Goal: Task Accomplishment & Management: Complete application form

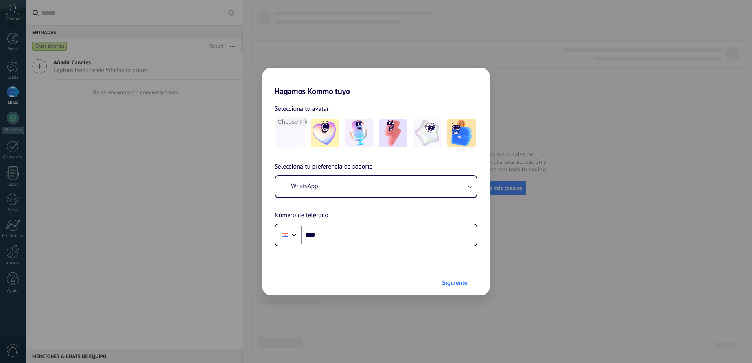
click at [442, 287] on button "Siguiente" at bounding box center [458, 282] width 40 height 13
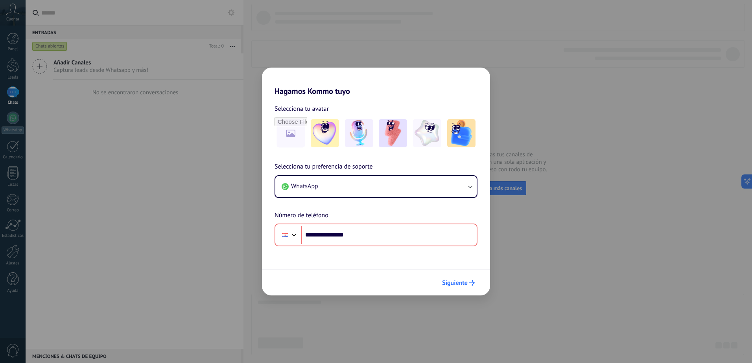
click at [460, 282] on span "Siguiente" at bounding box center [455, 283] width 26 height 6
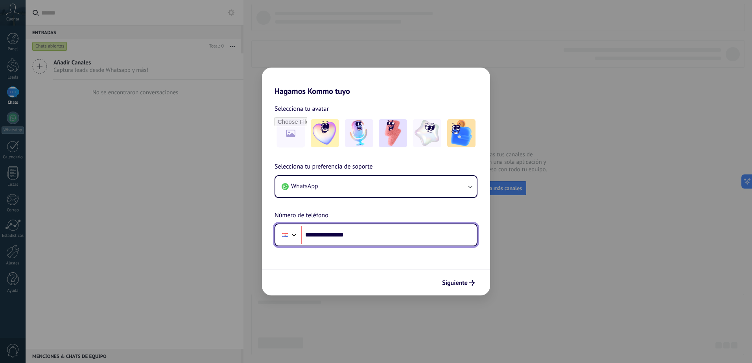
click at [320, 234] on input "**********" at bounding box center [388, 235] width 175 height 18
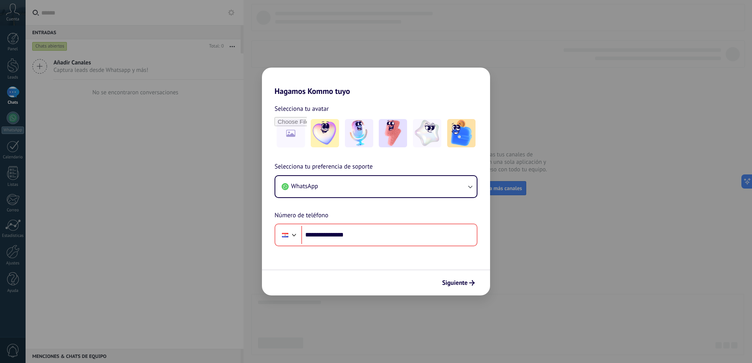
click at [410, 198] on div "**********" at bounding box center [376, 204] width 228 height 85
click at [324, 132] on img at bounding box center [325, 133] width 28 height 28
click at [456, 283] on span "Siguiente" at bounding box center [455, 283] width 26 height 6
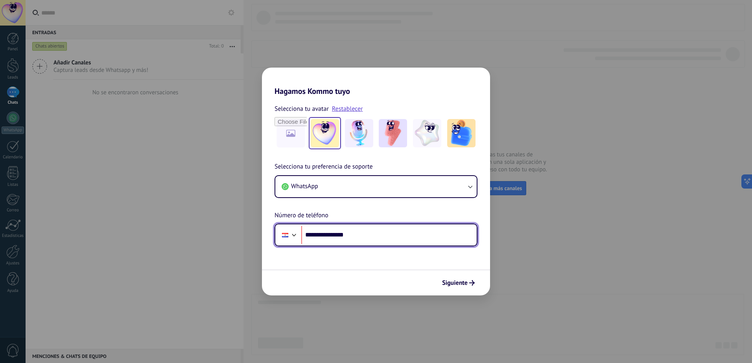
drag, startPoint x: 320, startPoint y: 232, endPoint x: 373, endPoint y: 244, distance: 53.6
click at [373, 244] on div "**********" at bounding box center [375, 235] width 203 height 23
click at [322, 240] on input "**********" at bounding box center [388, 235] width 175 height 18
click at [325, 235] on input "**********" at bounding box center [388, 235] width 175 height 18
click at [321, 233] on input "**********" at bounding box center [388, 235] width 175 height 18
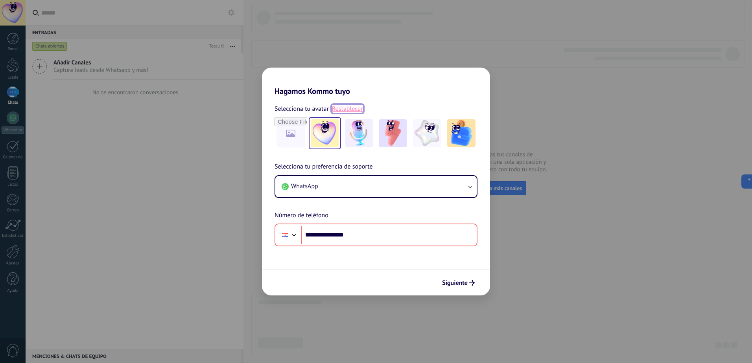
click at [344, 111] on link "Restablecer" at bounding box center [347, 109] width 31 height 8
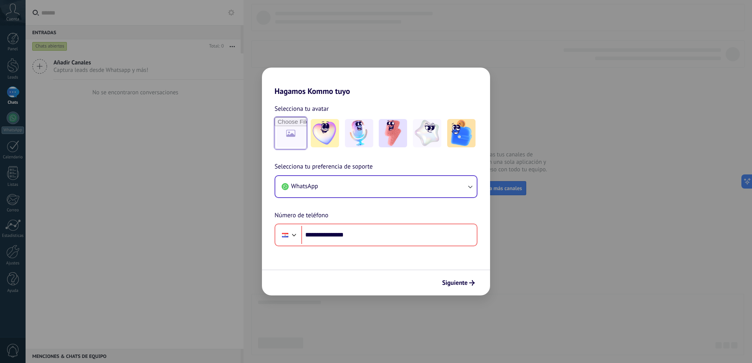
drag, startPoint x: 295, startPoint y: 138, endPoint x: 326, endPoint y: 186, distance: 57.8
click at [295, 138] on input "file" at bounding box center [290, 133] width 32 height 32
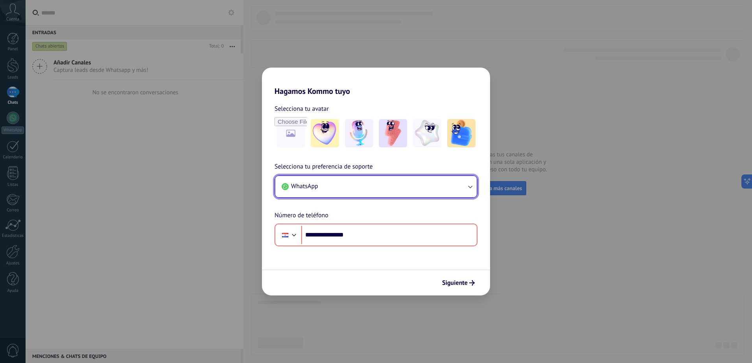
click at [468, 188] on icon "button" at bounding box center [470, 187] width 8 height 8
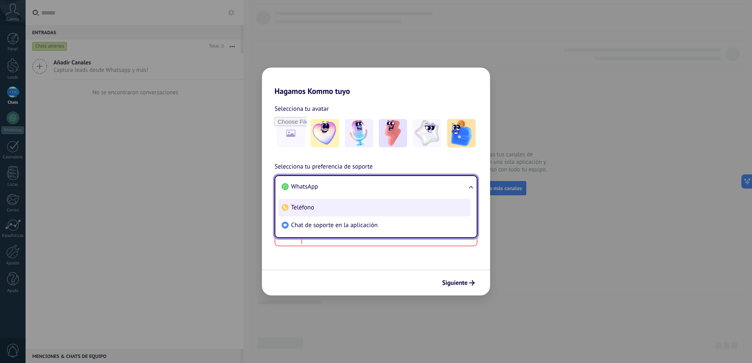
click at [343, 212] on li "Teléfono" at bounding box center [374, 208] width 192 height 18
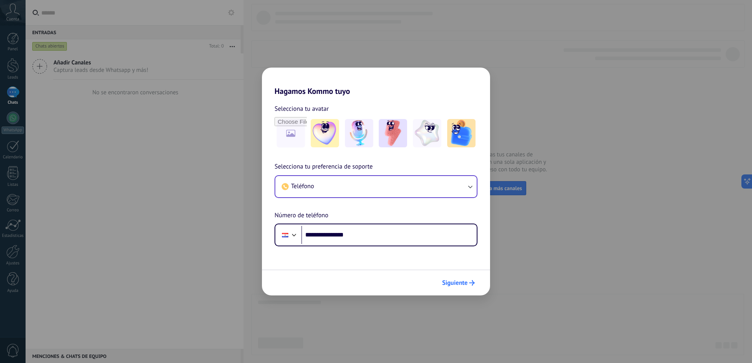
click at [457, 287] on button "Siguiente" at bounding box center [458, 282] width 40 height 13
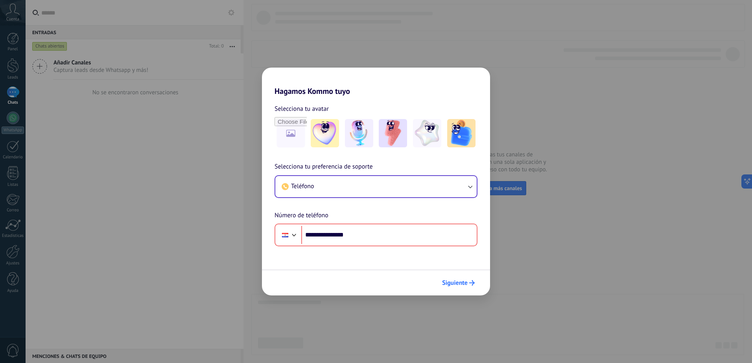
click at [457, 287] on button "Siguiente" at bounding box center [458, 282] width 40 height 13
click at [468, 289] on button "Siguiente" at bounding box center [458, 282] width 40 height 13
click at [471, 287] on button "Siguiente" at bounding box center [458, 282] width 40 height 13
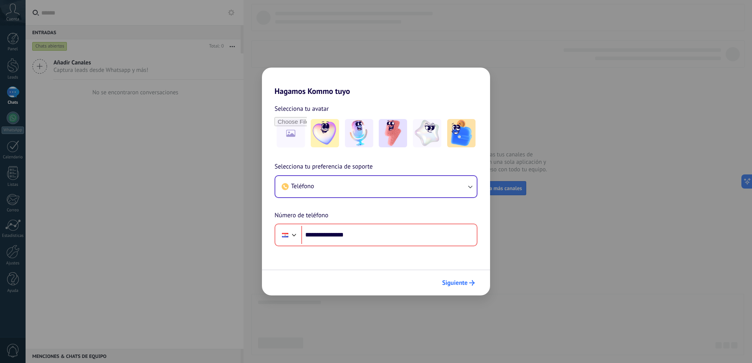
click at [471, 287] on button "Siguiente" at bounding box center [458, 282] width 40 height 13
click at [463, 281] on span "Siguiente" at bounding box center [455, 283] width 26 height 6
click at [462, 284] on span "Siguiente" at bounding box center [455, 283] width 26 height 6
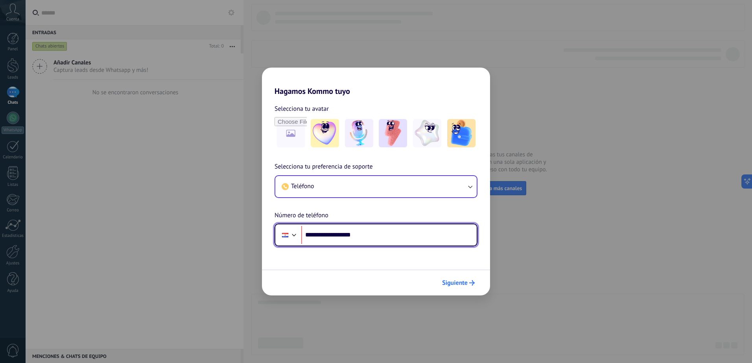
type input "**********"
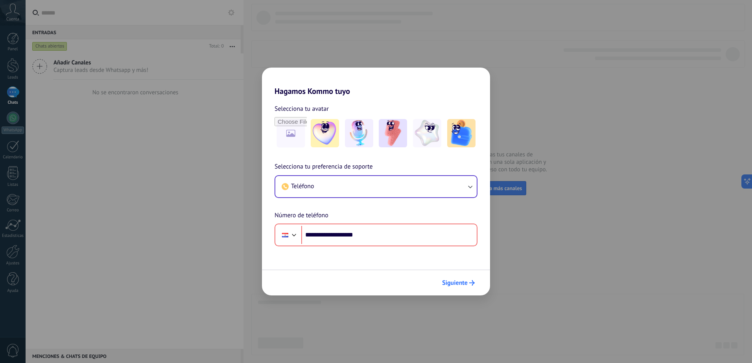
click at [462, 284] on span "Siguiente" at bounding box center [455, 283] width 26 height 6
click at [542, 252] on div "**********" at bounding box center [376, 181] width 752 height 363
type input "**********"
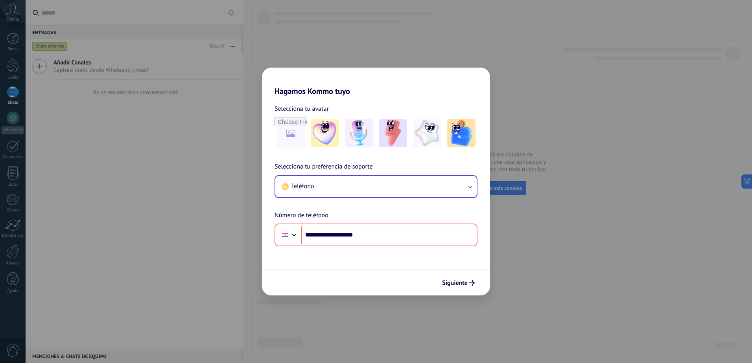
click at [16, 109] on div "**********" at bounding box center [376, 181] width 752 height 363
drag, startPoint x: 16, startPoint y: 109, endPoint x: 16, endPoint y: 116, distance: 6.3
click at [16, 110] on div "**********" at bounding box center [376, 181] width 752 height 363
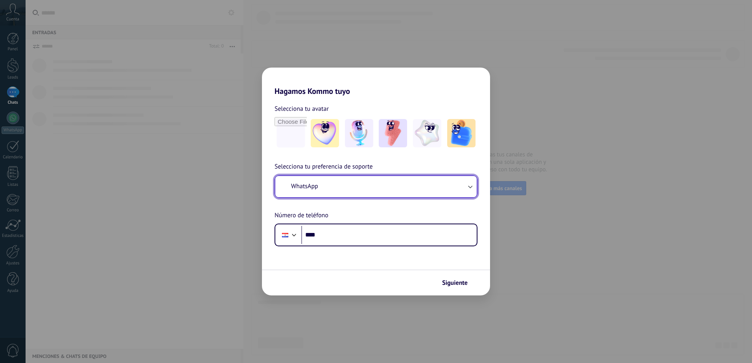
click at [392, 184] on button "WhatsApp" at bounding box center [375, 186] width 201 height 21
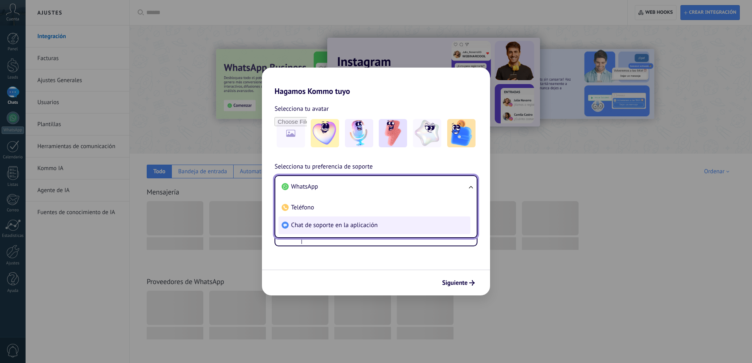
click at [338, 225] on span "Chat de soporte en la aplicación" at bounding box center [334, 225] width 87 height 8
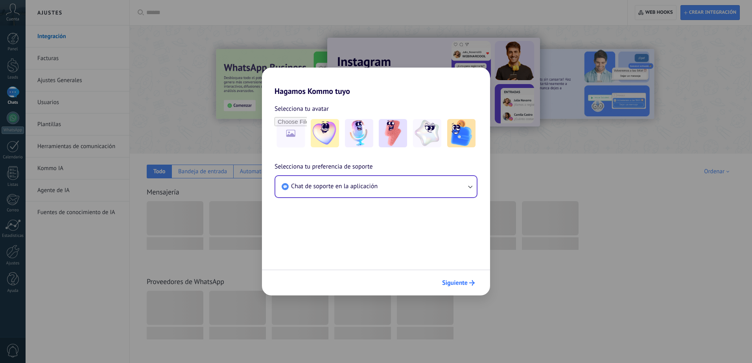
click at [461, 279] on button "Siguiente" at bounding box center [458, 282] width 40 height 13
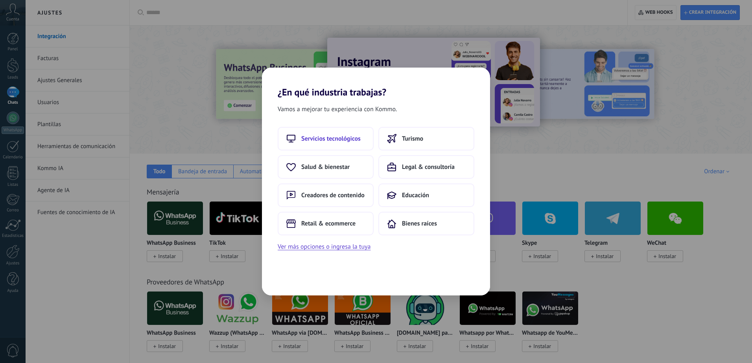
click at [339, 136] on span "Servicios tecnológicos" at bounding box center [330, 139] width 59 height 8
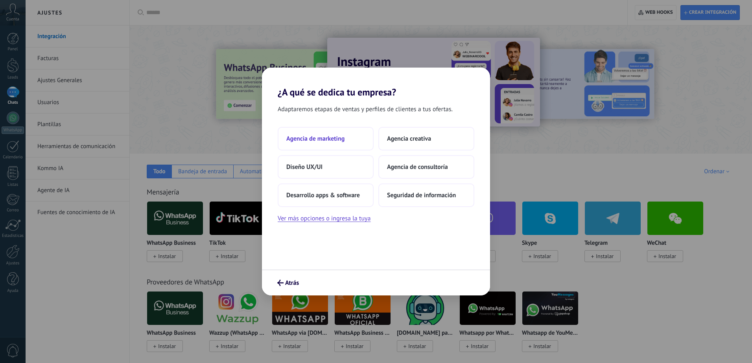
click at [342, 141] on span "Agencia de marketing" at bounding box center [315, 139] width 58 height 8
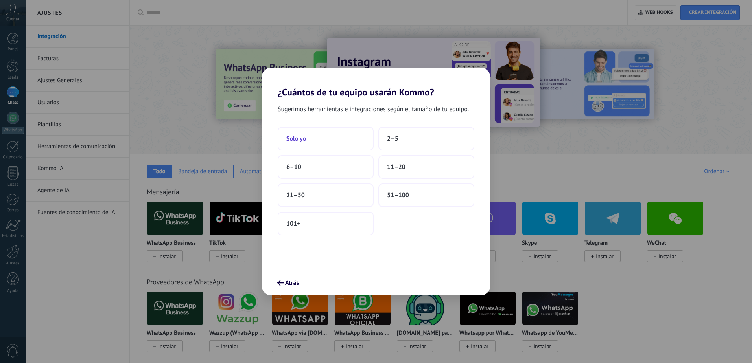
click at [343, 145] on button "Solo yo" at bounding box center [326, 139] width 96 height 24
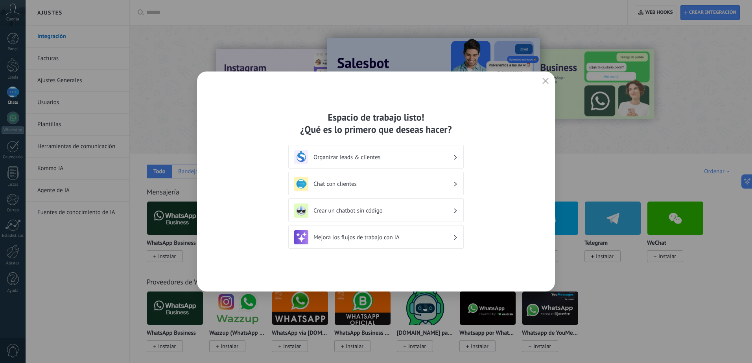
click at [550, 78] on div "Espacio de trabajo listo! ¿Qué es lo primero que deseas hacer? Organizar leads …" at bounding box center [376, 182] width 358 height 220
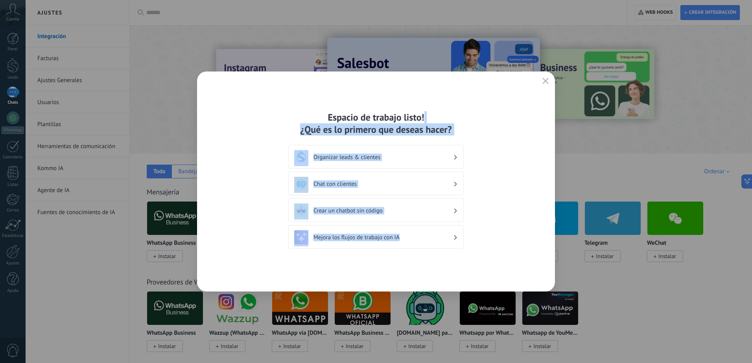
click at [548, 79] on button "button" at bounding box center [545, 81] width 10 height 11
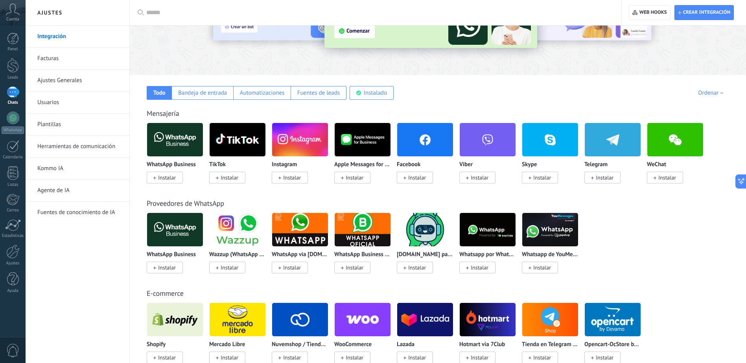
scroll to position [118, 0]
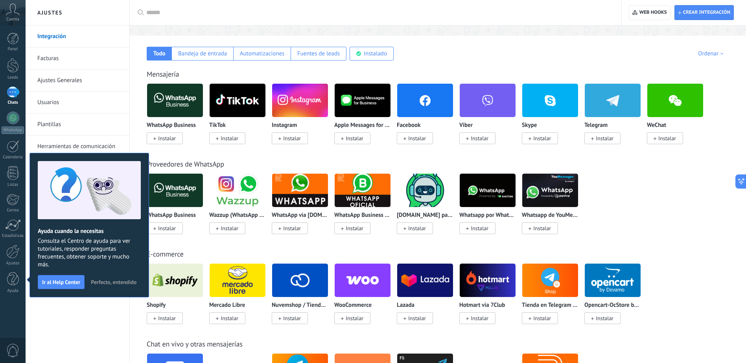
click at [113, 285] on span "Perfecto, entendido" at bounding box center [114, 283] width 46 height 6
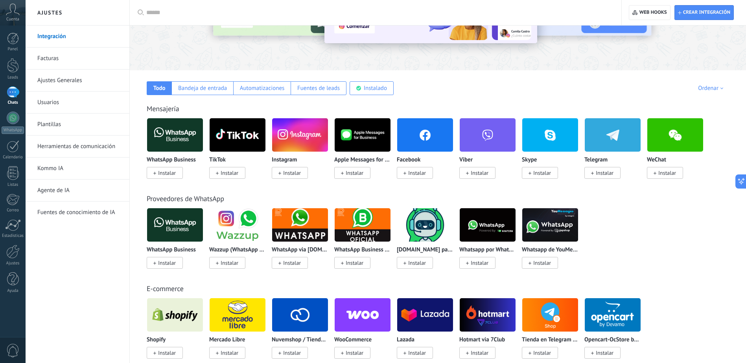
scroll to position [0, 0]
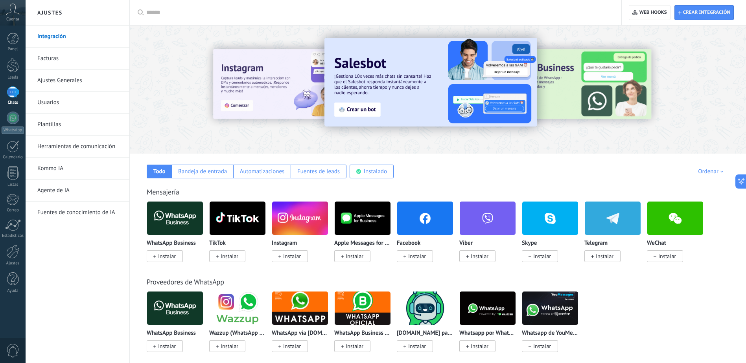
click at [9, 95] on div at bounding box center [13, 92] width 13 height 11
click at [15, 64] on div at bounding box center [13, 65] width 12 height 15
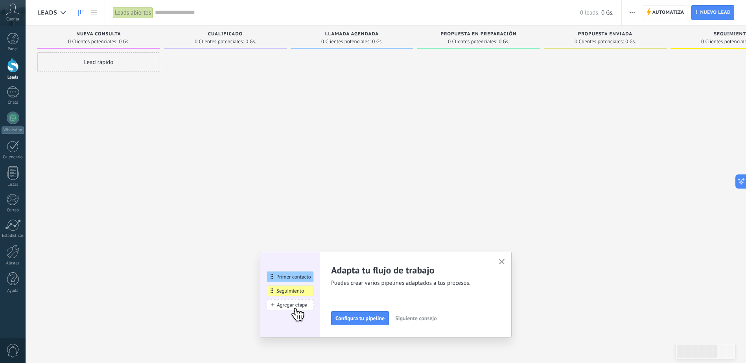
click at [502, 262] on icon "button" at bounding box center [502, 262] width 6 height 6
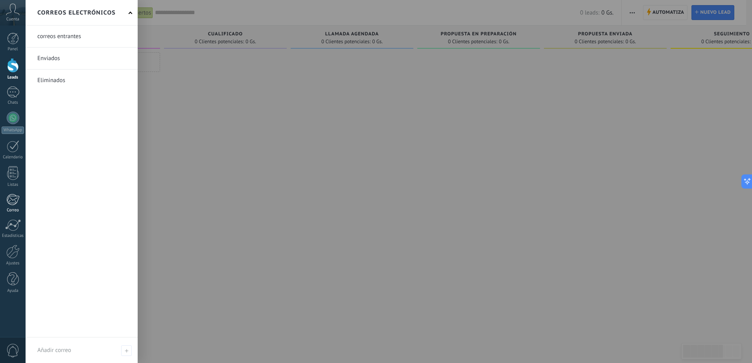
click at [21, 198] on link "Correo" at bounding box center [13, 203] width 26 height 19
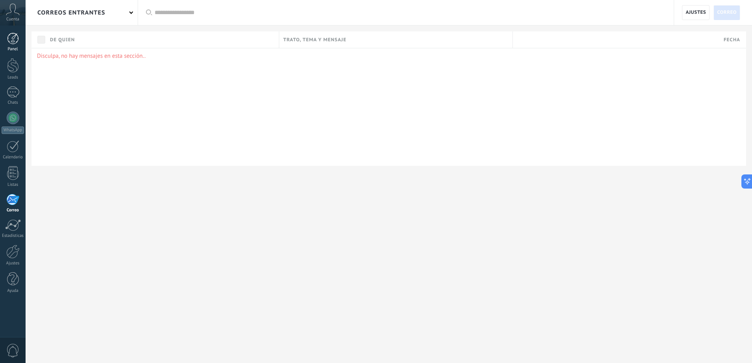
click at [18, 40] on div at bounding box center [13, 39] width 12 height 12
click at [14, 19] on span "Cuenta" at bounding box center [12, 19] width 13 height 5
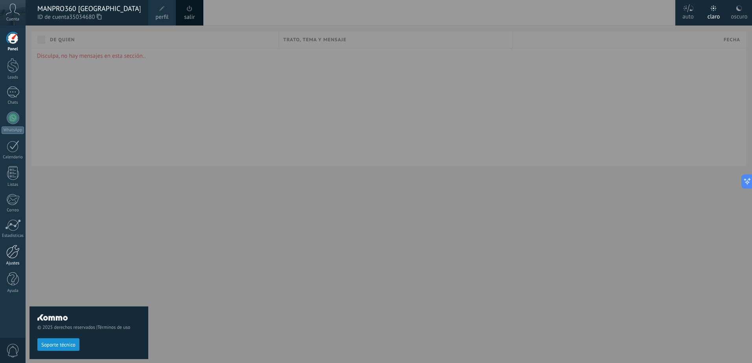
click at [9, 255] on div at bounding box center [12, 252] width 13 height 14
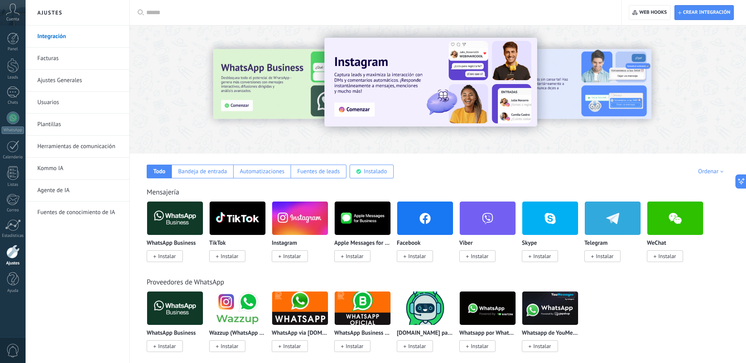
click at [170, 258] on span "Instalar" at bounding box center [167, 256] width 18 height 7
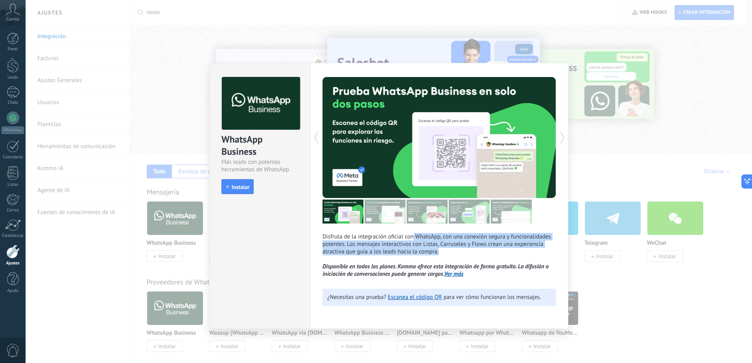
drag, startPoint x: 462, startPoint y: 252, endPoint x: 494, endPoint y: 252, distance: 31.9
click at [494, 252] on p "Disfruta de la integración oficial con WhatsApp, con una conexión [PERSON_NAME]…" at bounding box center [439, 255] width 234 height 45
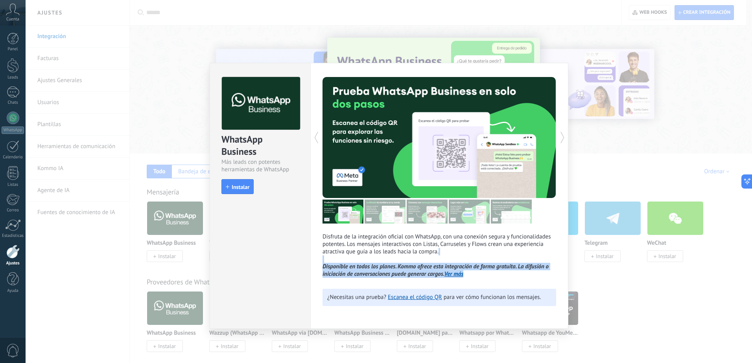
drag, startPoint x: 368, startPoint y: 262, endPoint x: 484, endPoint y: 276, distance: 116.0
click at [484, 276] on p "Disfruta de la integración oficial con WhatsApp, con una conexión [PERSON_NAME]…" at bounding box center [439, 255] width 234 height 45
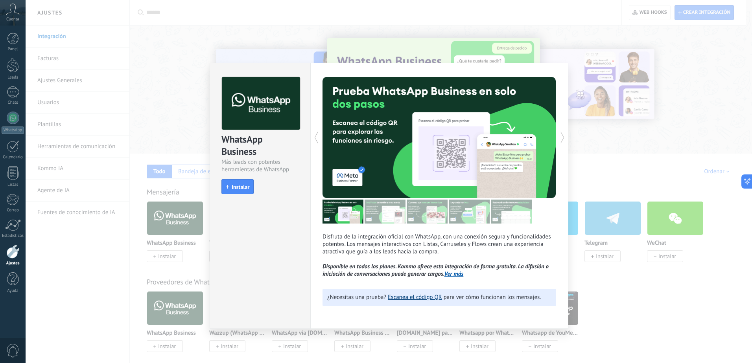
click at [409, 295] on link "Escanea el código QR" at bounding box center [415, 297] width 54 height 7
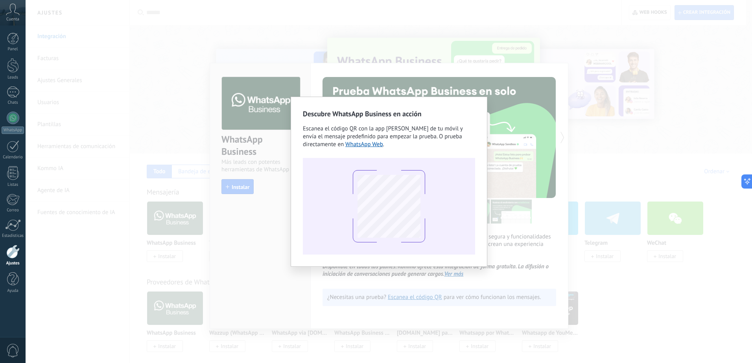
click at [511, 252] on div "Descubre WhatsApp Business en acción Escanea el código QR con la app [PERSON_NA…" at bounding box center [389, 181] width 726 height 363
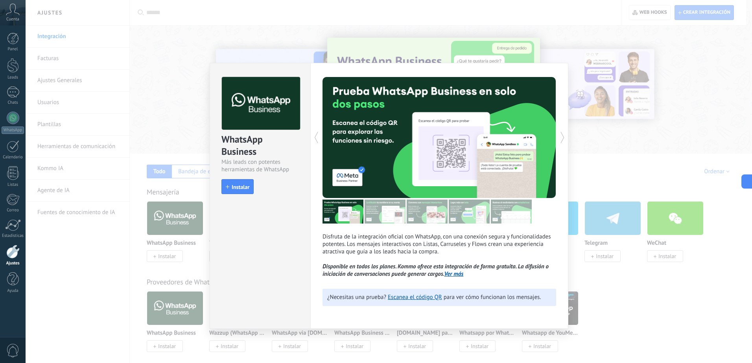
click at [599, 289] on div "WhatsApp Business Más leads con potentes herramientas de WhatsApp install Insta…" at bounding box center [389, 181] width 726 height 363
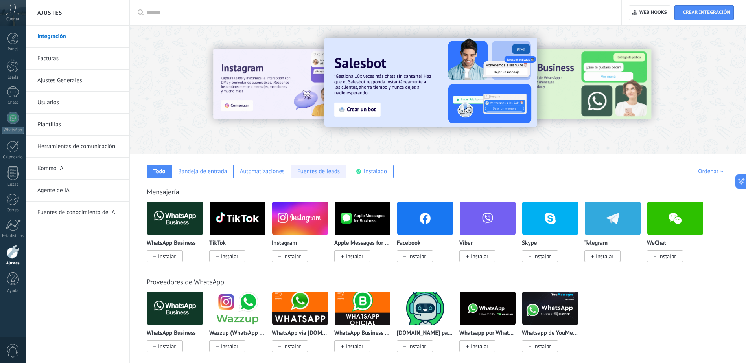
click at [322, 177] on div "Fuentes de leads" at bounding box center [319, 172] width 56 height 14
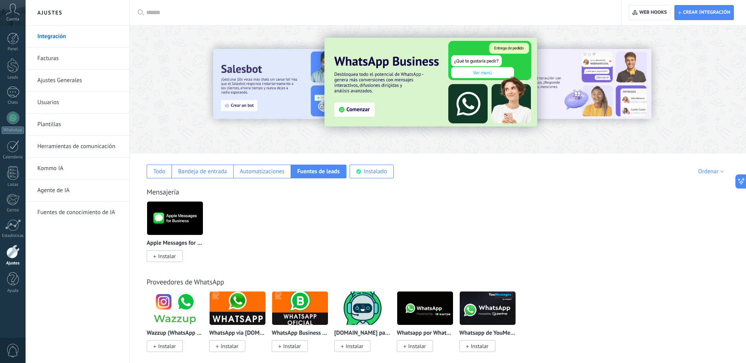
click at [6, 12] on icon at bounding box center [13, 10] width 14 height 12
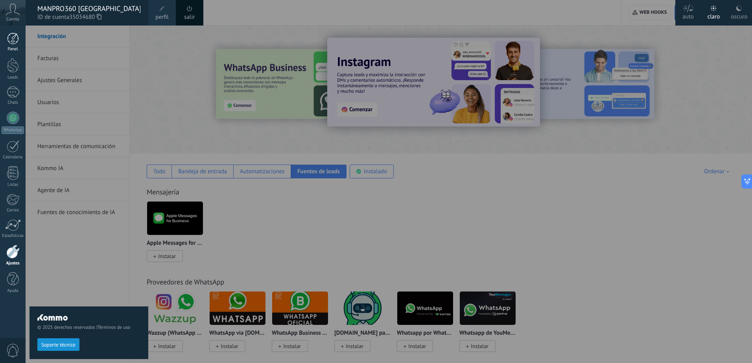
click at [12, 44] on div at bounding box center [13, 39] width 12 height 12
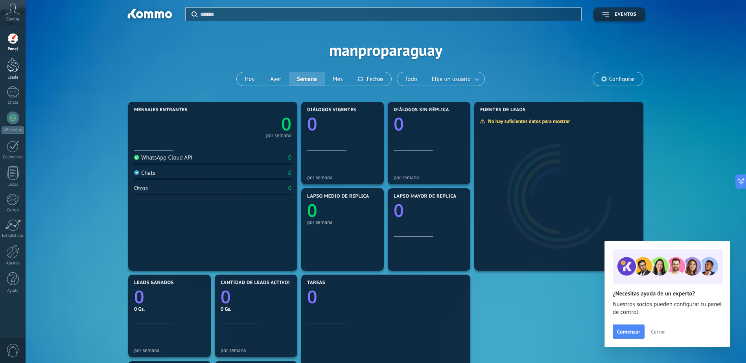
click at [18, 73] on link "Leads" at bounding box center [13, 69] width 26 height 22
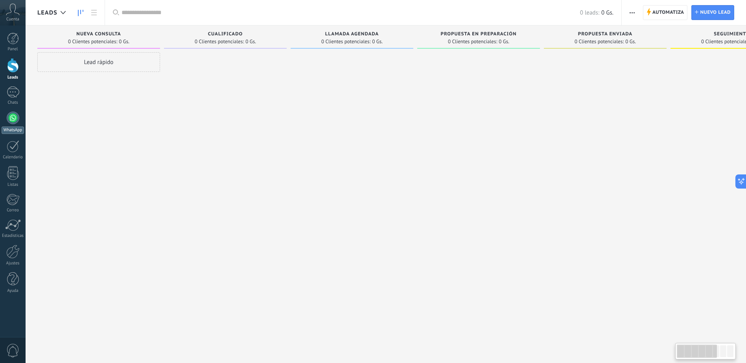
click at [16, 124] on link "WhatsApp" at bounding box center [13, 123] width 26 height 22
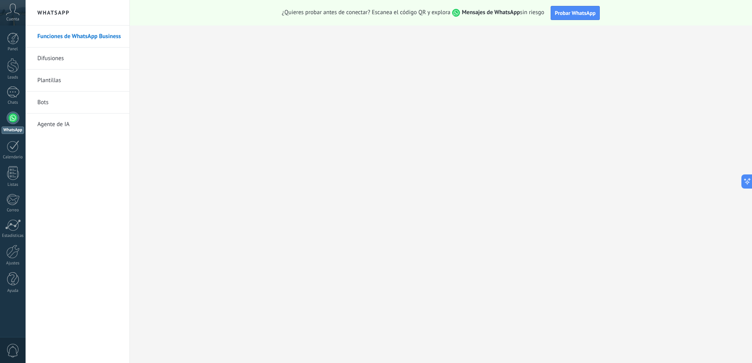
click at [17, 352] on span "0" at bounding box center [12, 351] width 13 height 14
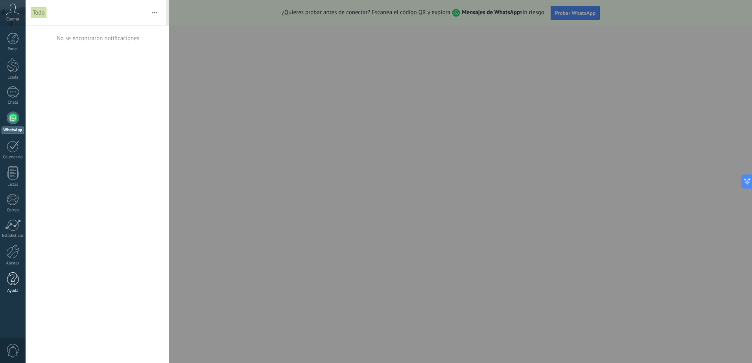
click at [8, 285] on div at bounding box center [13, 280] width 12 height 14
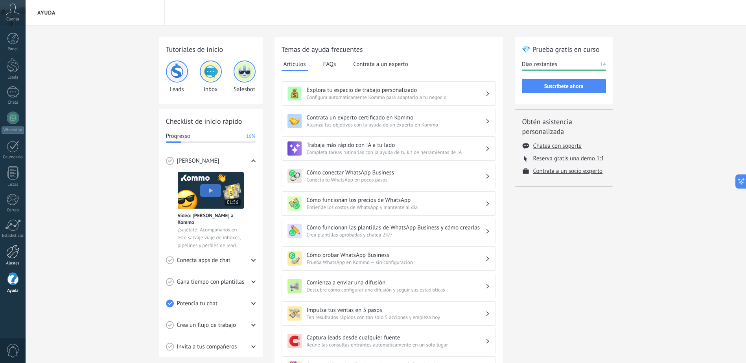
click at [14, 261] on link "Ajustes" at bounding box center [13, 255] width 26 height 21
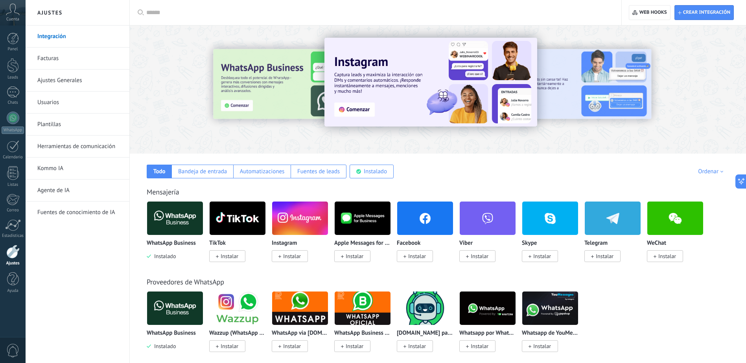
click at [62, 98] on link "Usuarios" at bounding box center [79, 103] width 84 height 22
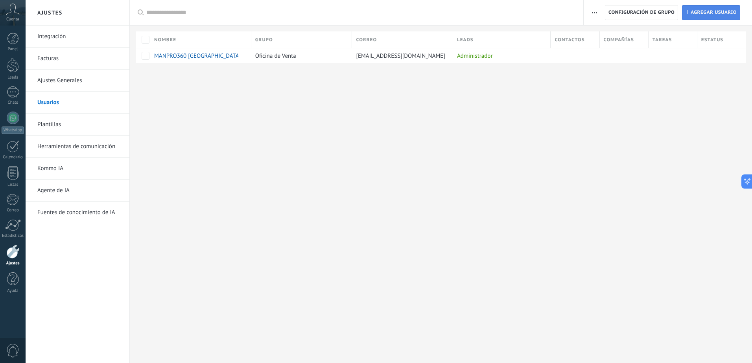
click at [699, 16] on span "Agregar usuario" at bounding box center [714, 13] width 46 height 14
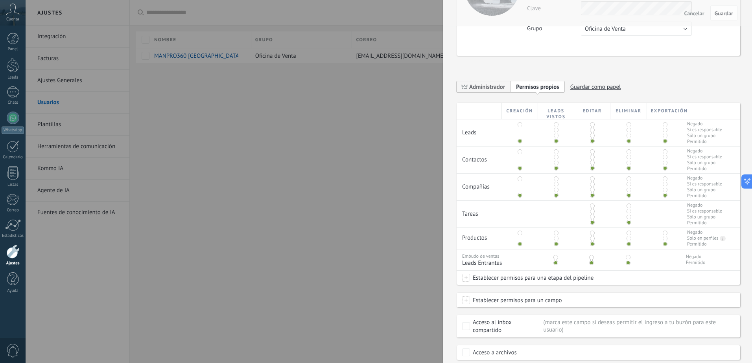
scroll to position [103, 0]
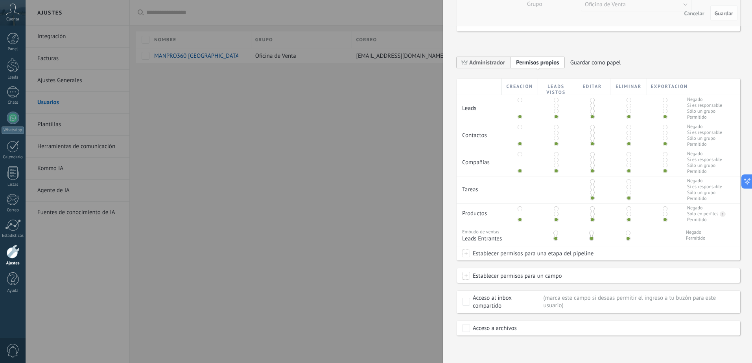
click at [184, 203] on div at bounding box center [376, 181] width 752 height 363
